Goal: Find specific page/section: Find specific page/section

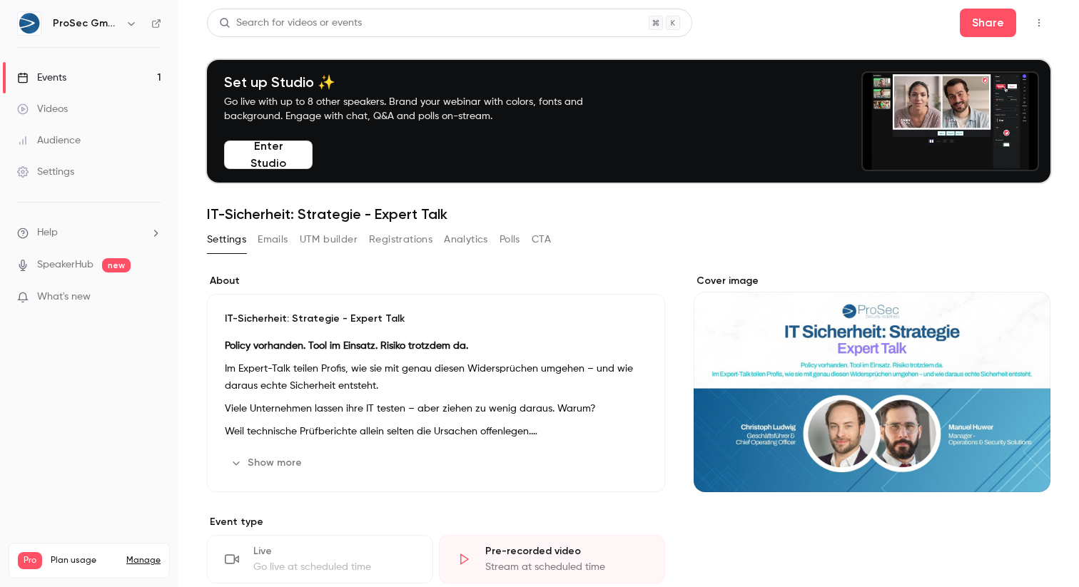
click at [43, 75] on div "Events" at bounding box center [41, 78] width 49 height 14
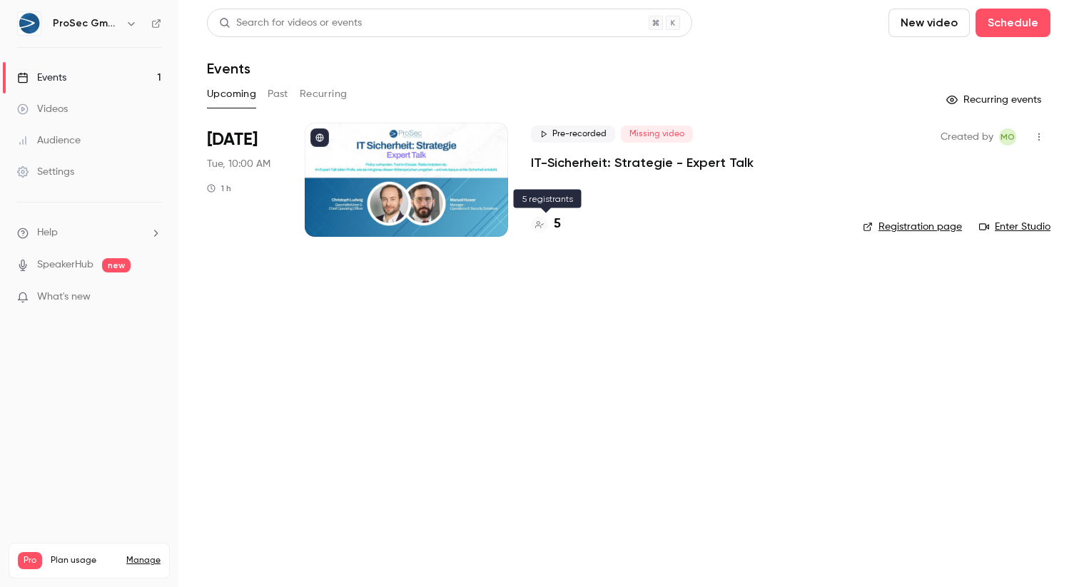
click at [557, 223] on h4 "5" at bounding box center [557, 224] width 7 height 19
